Goal: Task Accomplishment & Management: Manage account settings

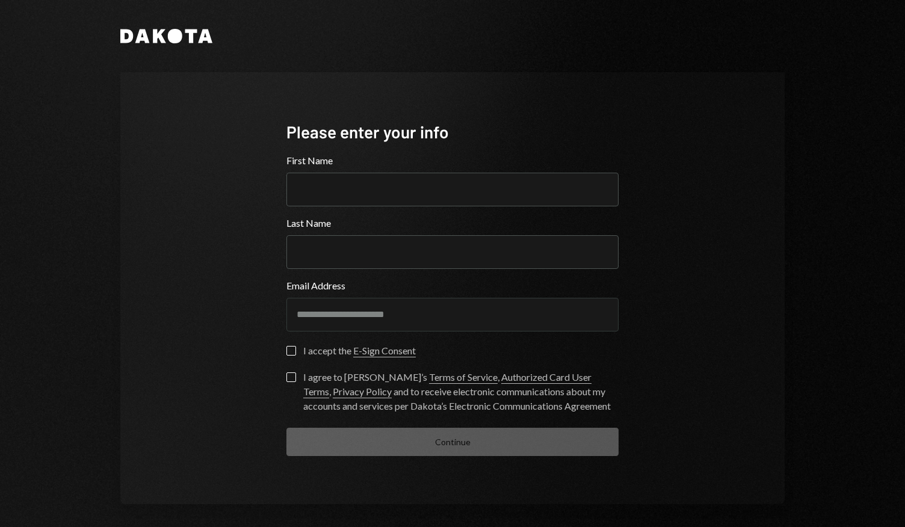
scroll to position [5, 0]
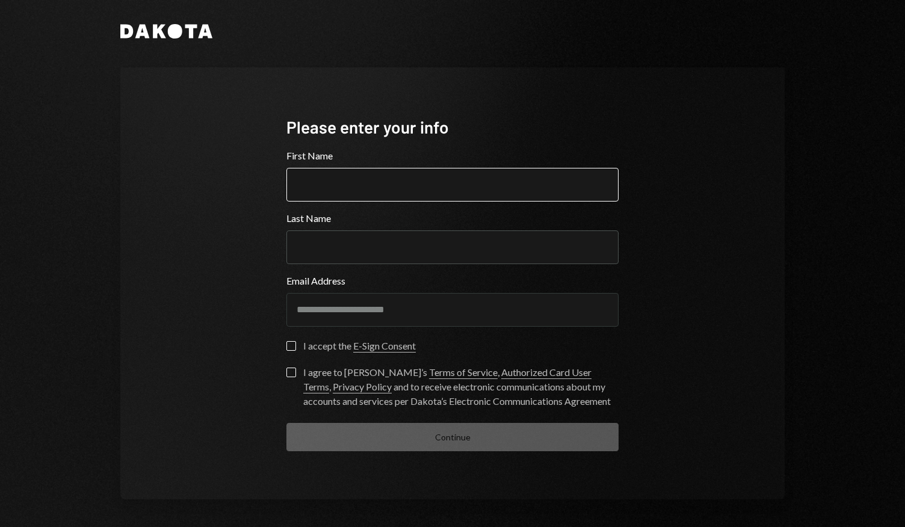
click at [474, 197] on input "First Name" at bounding box center [453, 185] width 332 height 34
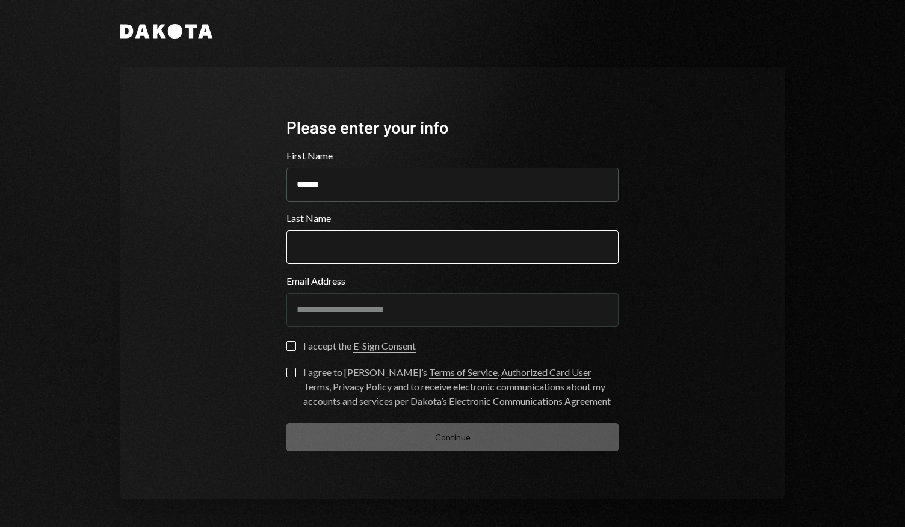
type input "******"
click at [488, 239] on input "Last Name" at bounding box center [453, 248] width 332 height 34
type input "******"
click at [289, 344] on button "I accept the E-Sign Consent" at bounding box center [292, 346] width 10 height 10
click at [287, 374] on button "I agree to Dakota’s Terms of Service , Authorized Card User Terms , Privacy Pol…" at bounding box center [292, 373] width 10 height 10
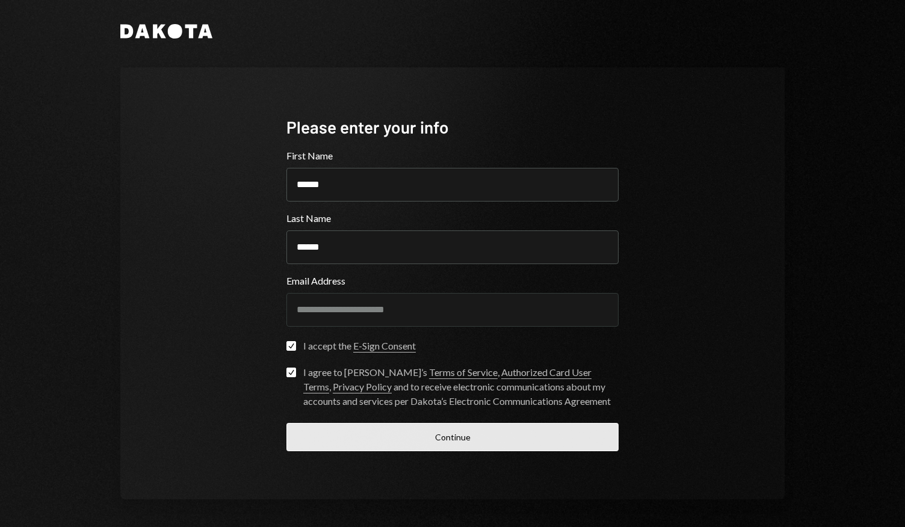
click at [394, 440] on button "Continue" at bounding box center [453, 437] width 332 height 28
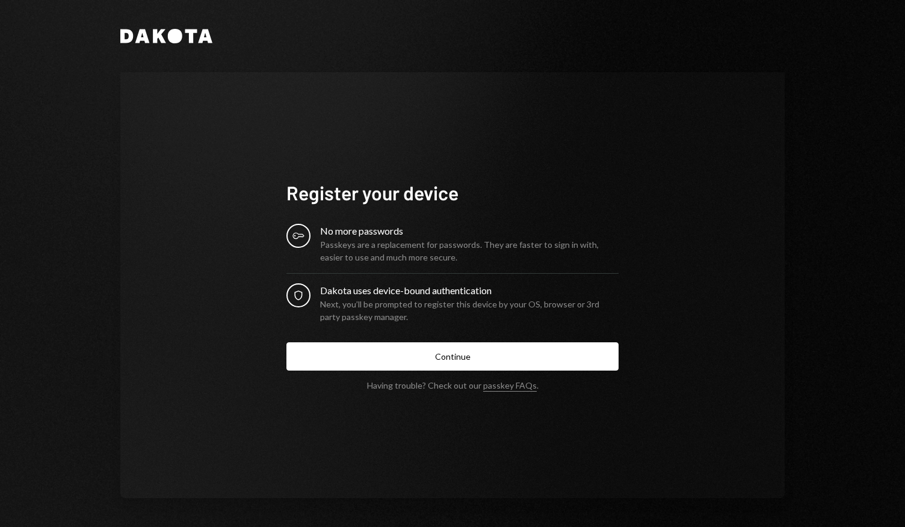
scroll to position [0, 0]
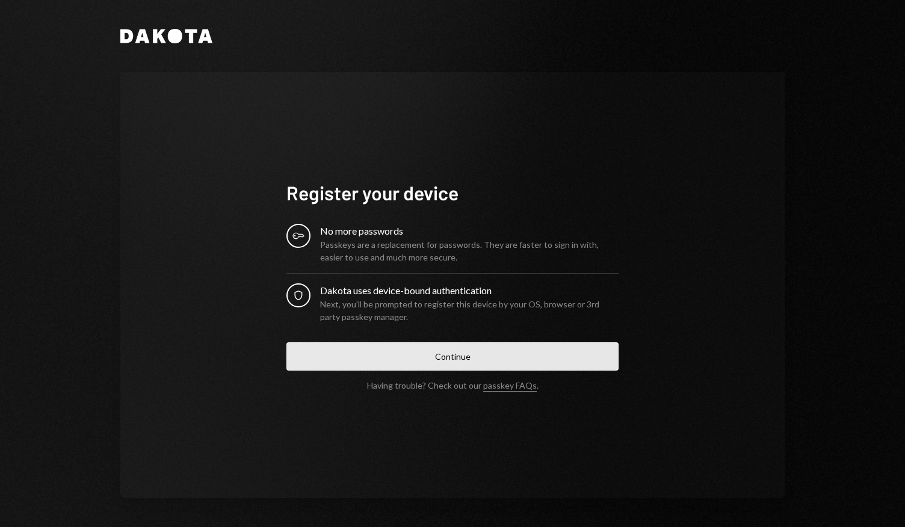
click at [420, 353] on button "Continue" at bounding box center [453, 356] width 332 height 28
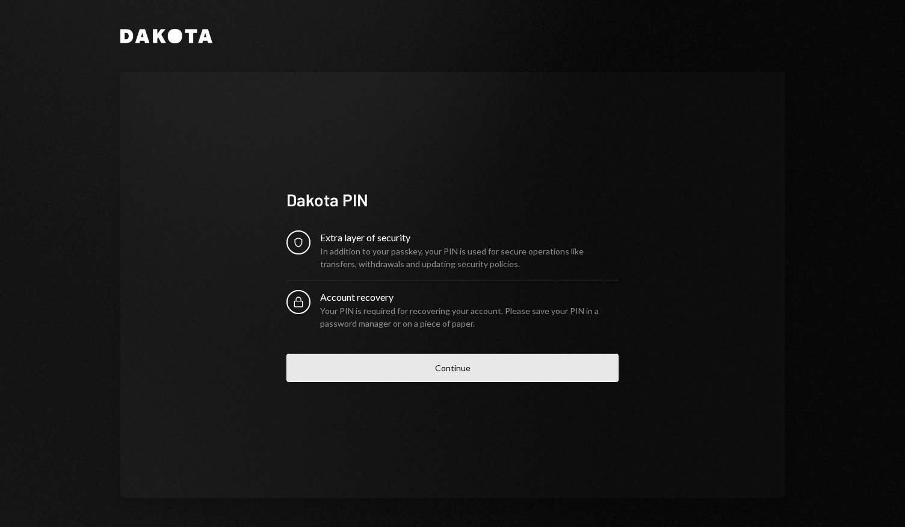
click at [398, 362] on button "Continue" at bounding box center [453, 368] width 332 height 28
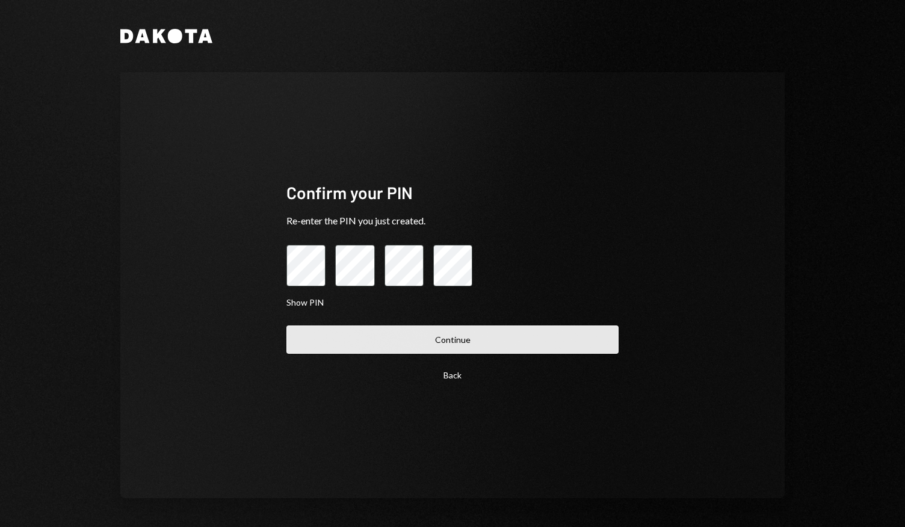
click at [489, 330] on button "Continue" at bounding box center [453, 340] width 332 height 28
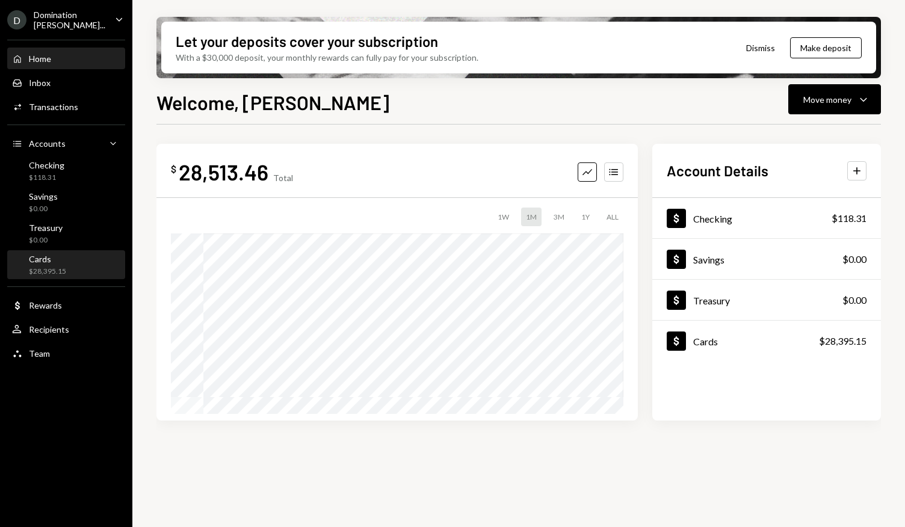
click at [68, 271] on div "Cards $28,395.15" at bounding box center [66, 265] width 108 height 23
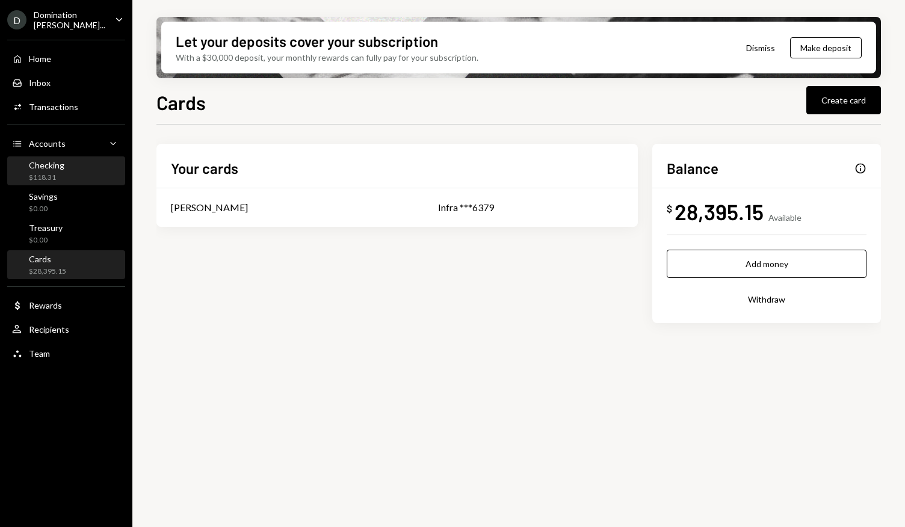
click at [91, 166] on div "Checking $118.31" at bounding box center [66, 171] width 108 height 23
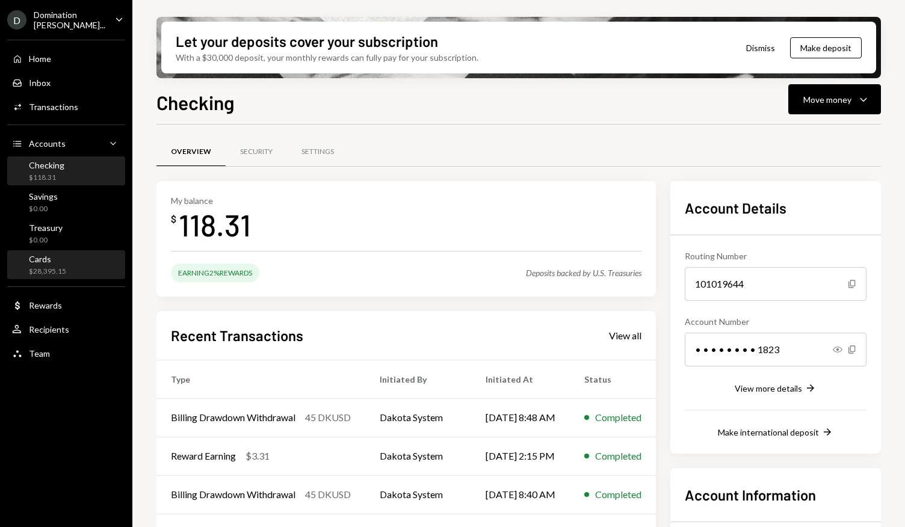
click at [91, 269] on div "Cards $28,395.15" at bounding box center [66, 265] width 108 height 23
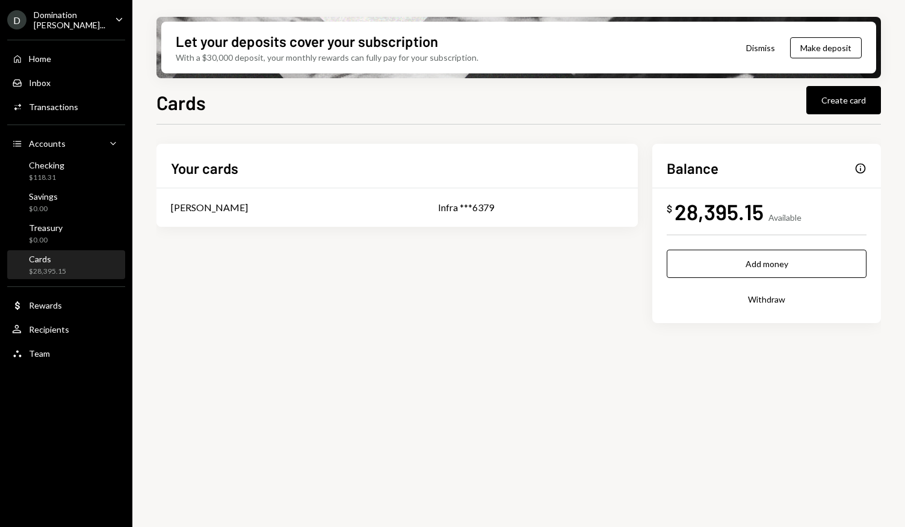
click at [177, 166] on h2 "Your cards" at bounding box center [204, 168] width 67 height 20
click at [75, 160] on div "Checking $118.31" at bounding box center [66, 171] width 108 height 23
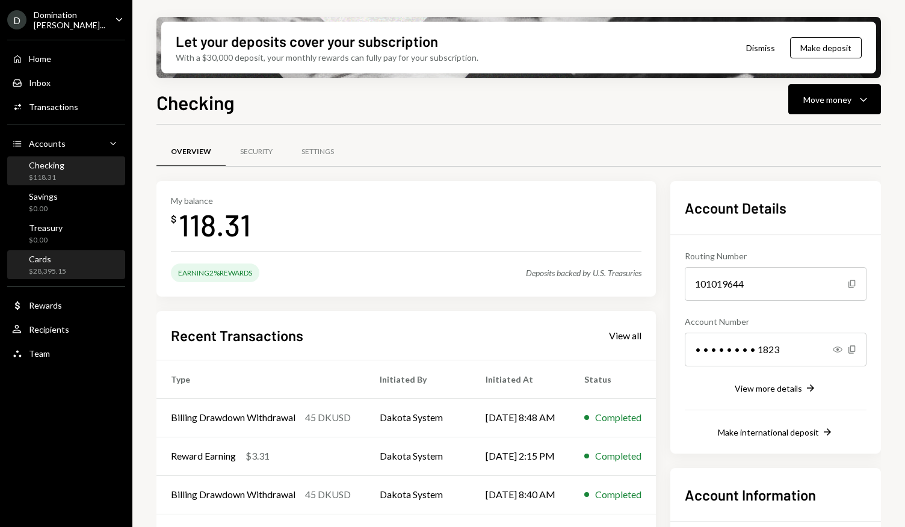
click at [88, 264] on div "Cards $28,395.15" at bounding box center [66, 265] width 108 height 23
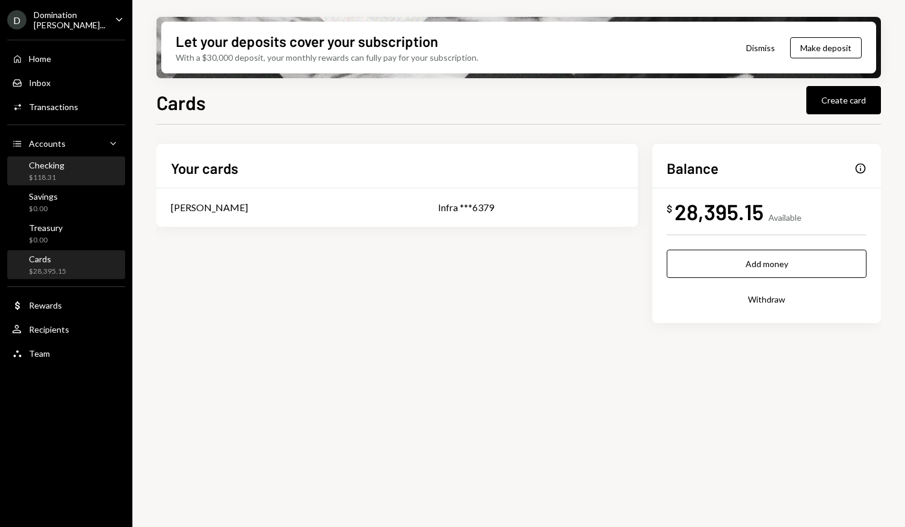
click at [80, 163] on div "Checking $118.31" at bounding box center [66, 171] width 108 height 23
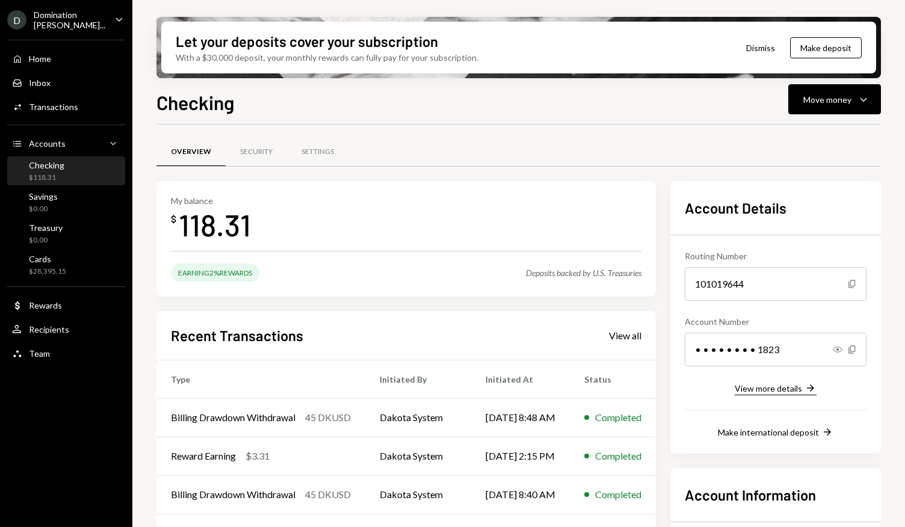
click at [770, 391] on div "View more details" at bounding box center [768, 388] width 67 height 10
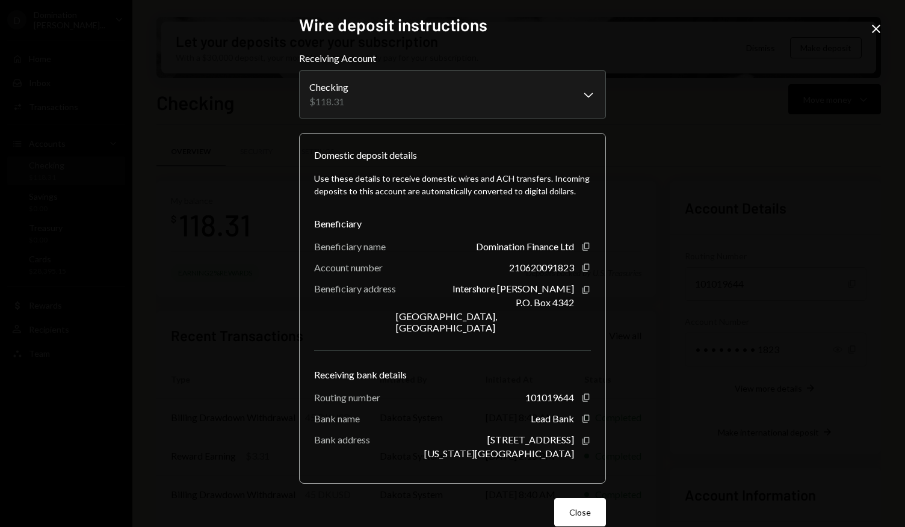
click at [876, 27] on icon "Close" at bounding box center [876, 29] width 14 height 14
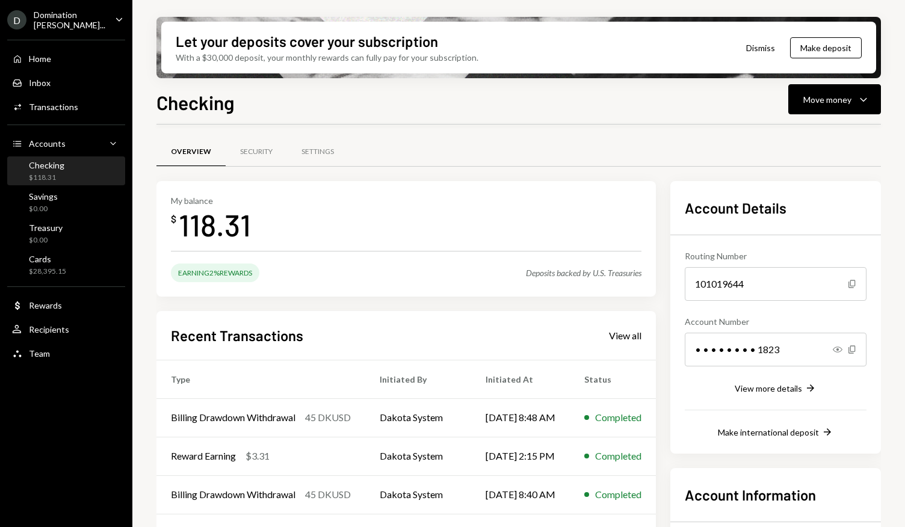
scroll to position [126, 0]
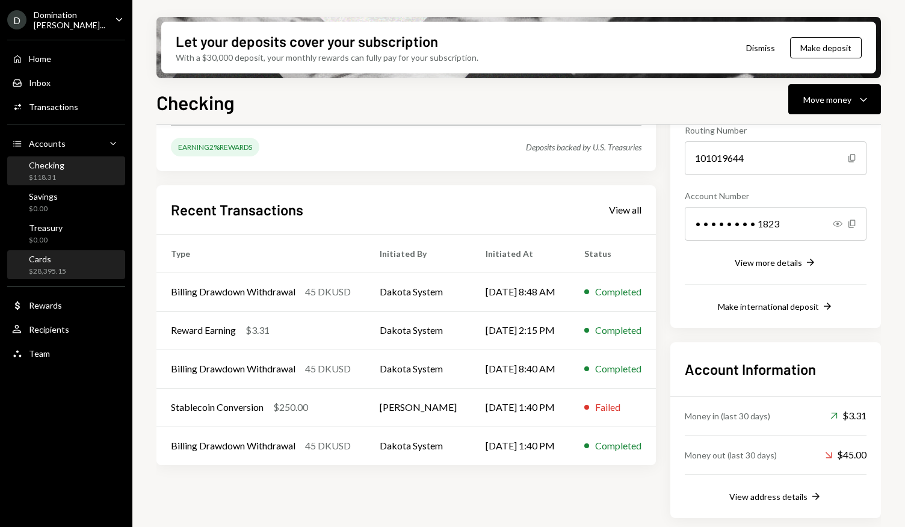
click at [74, 269] on div "Cards $28,395.15" at bounding box center [66, 265] width 108 height 23
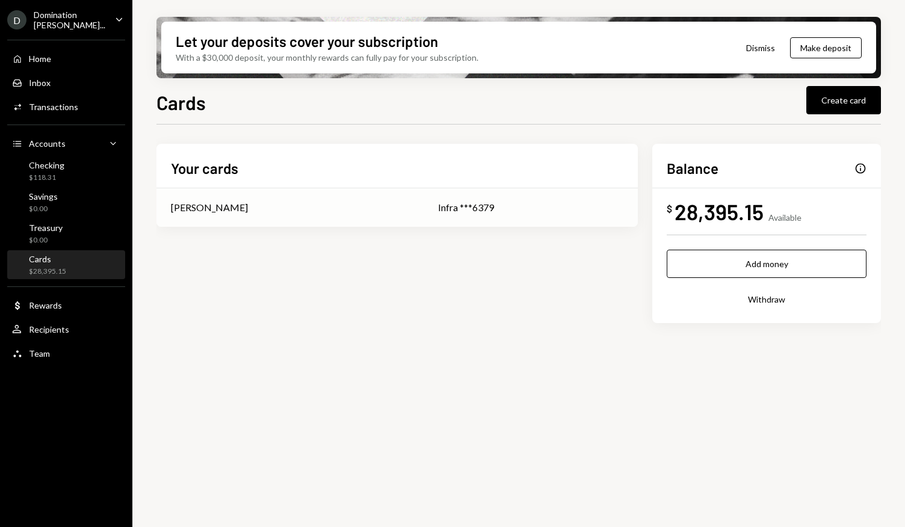
click at [359, 214] on div "Adrian Kolody" at bounding box center [290, 207] width 238 height 14
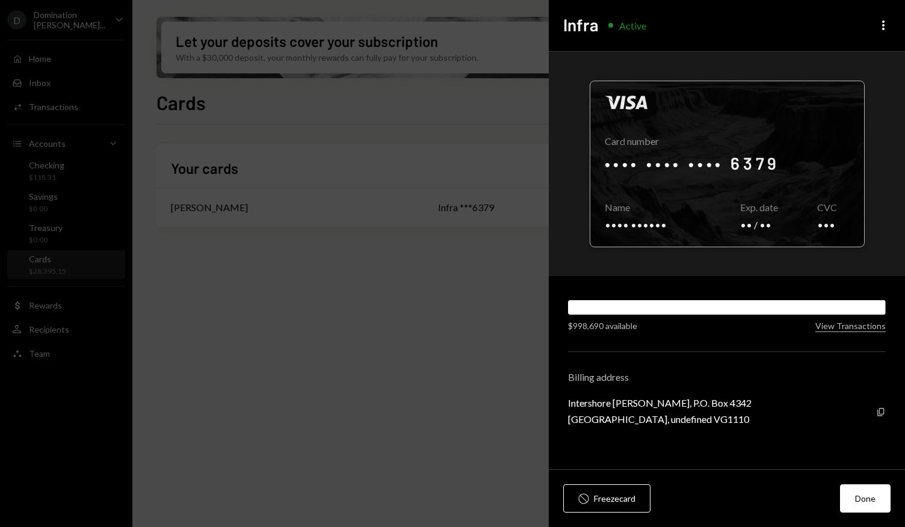
click at [761, 170] on div at bounding box center [727, 164] width 274 height 166
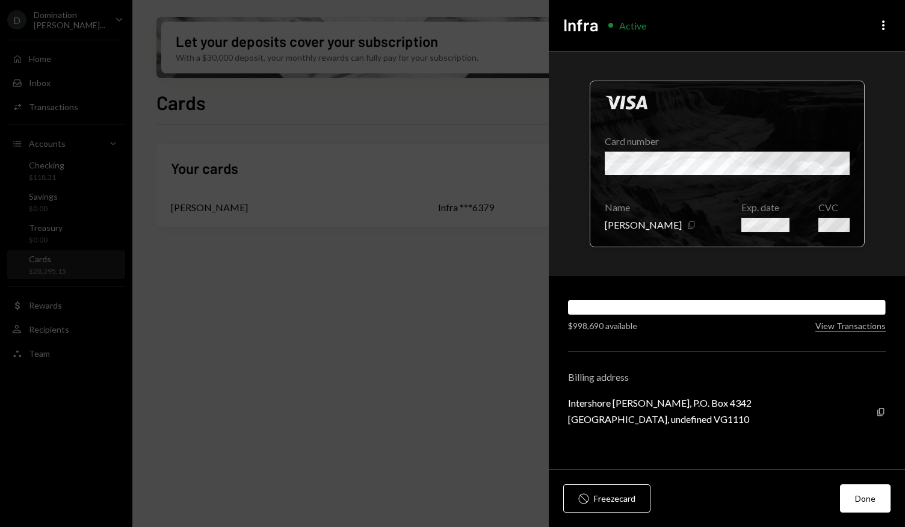
click at [688, 227] on icon "button" at bounding box center [691, 225] width 7 height 8
click at [824, 127] on div at bounding box center [727, 164] width 274 height 166
click at [879, 409] on icon "Copy" at bounding box center [881, 413] width 10 height 10
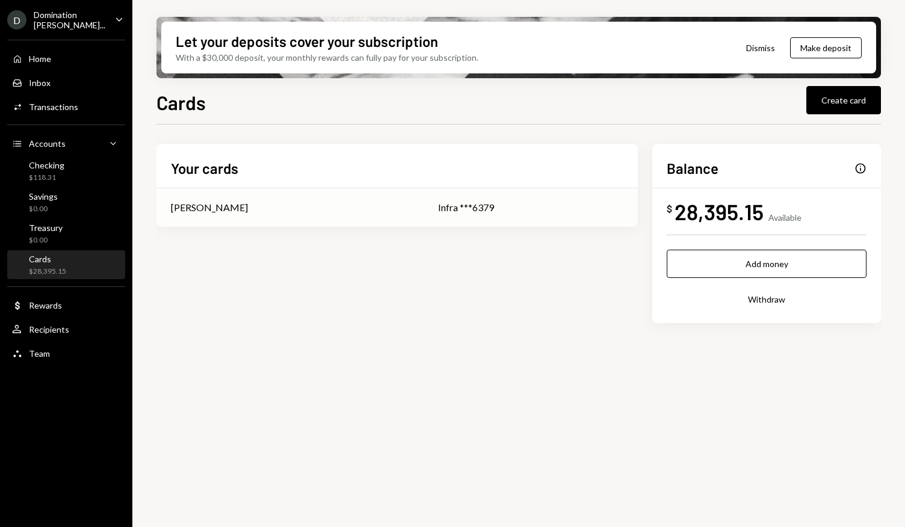
click at [479, 197] on td "Infra ***6379" at bounding box center [531, 207] width 214 height 39
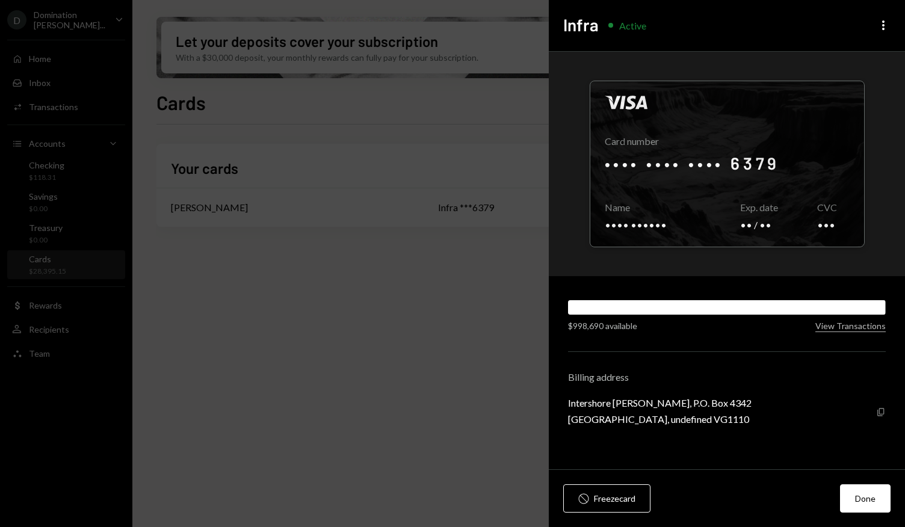
click at [881, 409] on icon "Copy" at bounding box center [881, 413] width 10 height 10
click at [775, 155] on div at bounding box center [727, 164] width 274 height 166
